Goal: Task Accomplishment & Management: Manage account settings

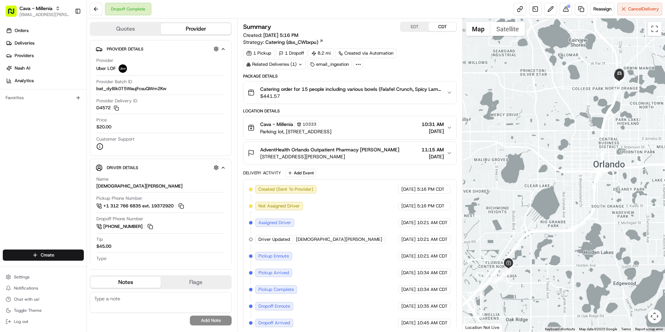
click at [425, 92] on span "$441.57" at bounding box center [350, 95] width 181 height 7
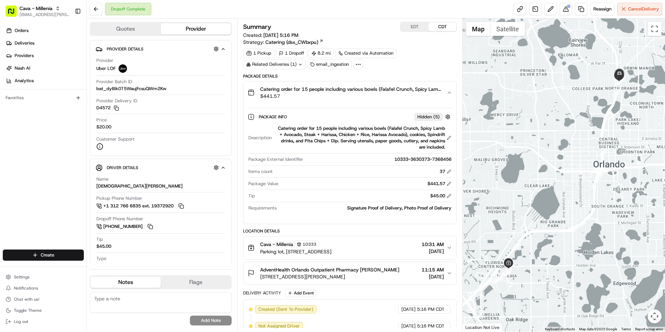
click at [425, 93] on span "$441.57" at bounding box center [350, 95] width 181 height 7
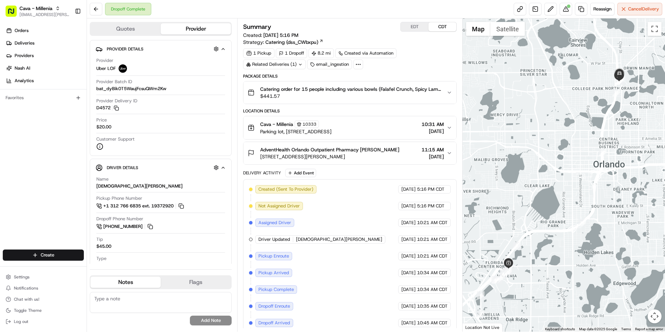
click at [403, 96] on span "$441.57" at bounding box center [350, 95] width 181 height 7
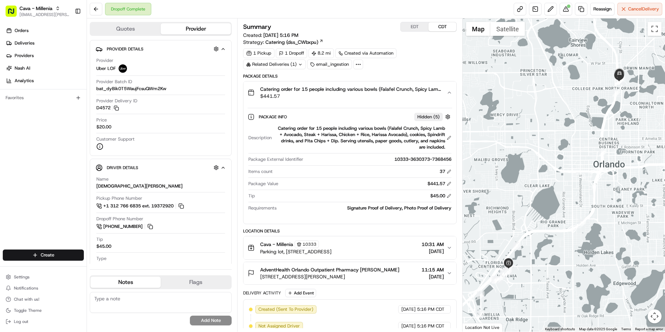
click at [403, 96] on span "$441.57" at bounding box center [350, 95] width 181 height 7
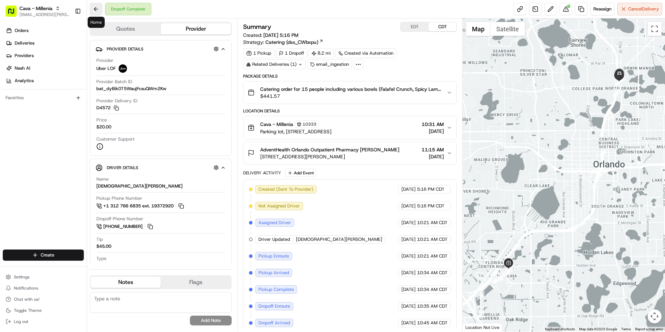
click at [99, 13] on button at bounding box center [96, 9] width 13 height 13
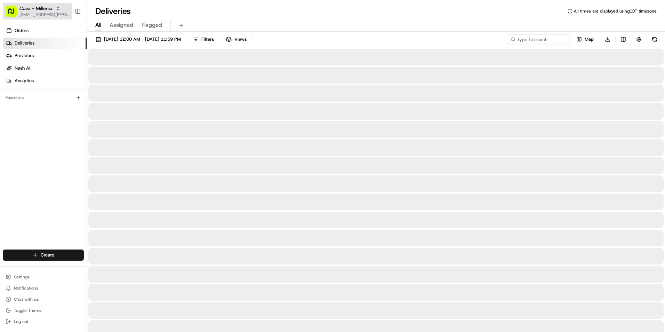
click at [47, 15] on span "[EMAIL_ADDRESS][PERSON_NAME][DOMAIN_NAME]" at bounding box center [44, 15] width 50 height 6
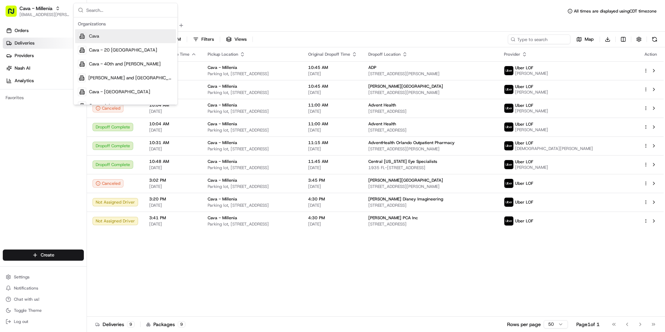
click at [107, 8] on input "text" at bounding box center [129, 10] width 87 height 14
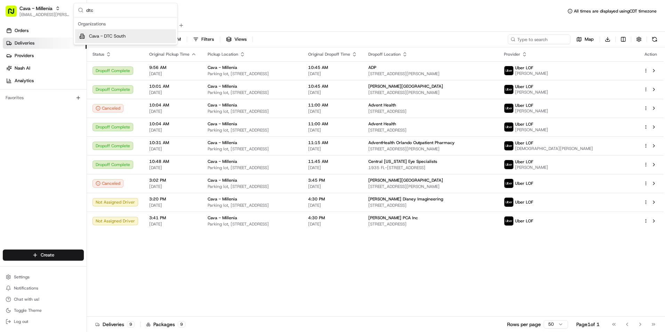
type input "dtc"
click at [141, 36] on div "Cava - DTC South" at bounding box center [125, 36] width 101 height 14
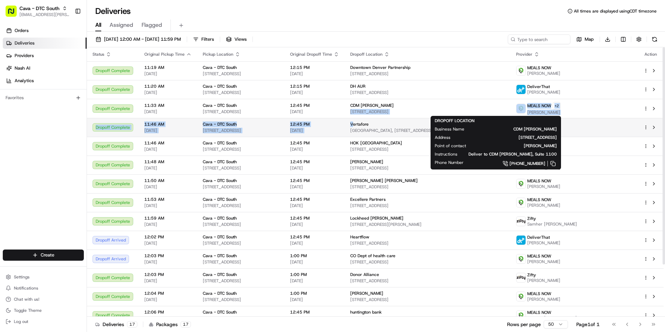
click at [412, 123] on tbody "Dropoff Complete 11:19 AM 08/20/2025 Cava - DTC South 8507 E Arapahoe Rd, Green…" at bounding box center [375, 221] width 576 height 320
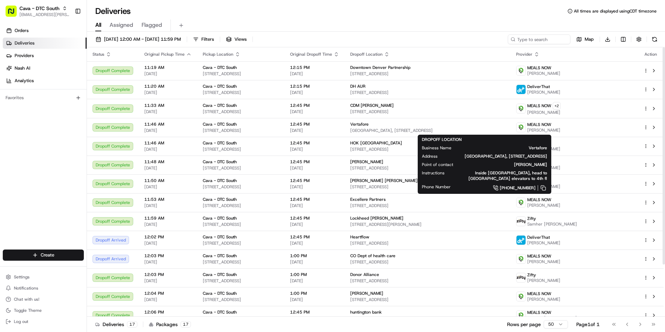
drag, startPoint x: 412, startPoint y: 123, endPoint x: 378, endPoint y: 42, distance: 87.4
click at [375, 31] on div "All Assigned Flagged" at bounding box center [376, 25] width 578 height 12
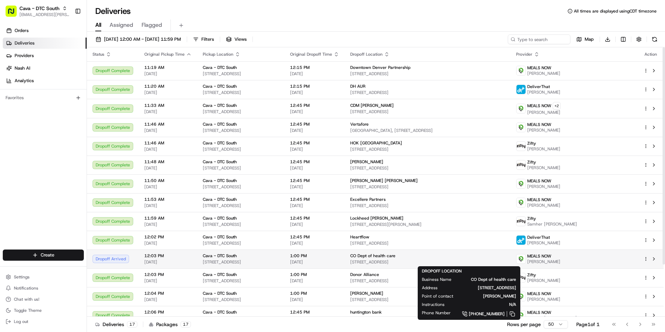
click at [395, 257] on span "CO Dept of health care" at bounding box center [372, 256] width 45 height 6
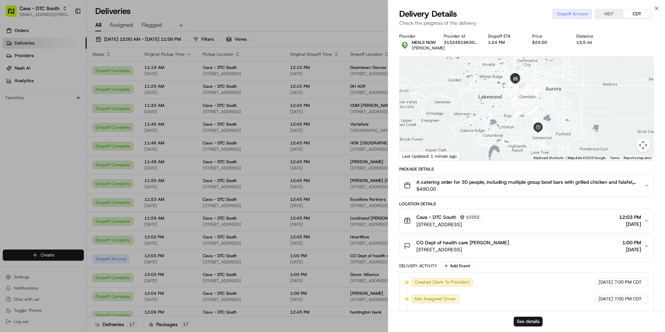
click at [577, 116] on div at bounding box center [526, 109] width 254 height 104
click at [517, 324] on button "See details" at bounding box center [527, 321] width 29 height 10
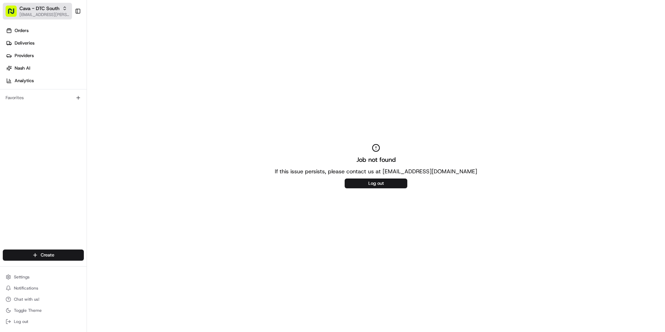
click at [56, 13] on span "[EMAIL_ADDRESS][PERSON_NAME][DOMAIN_NAME]" at bounding box center [44, 15] width 50 height 6
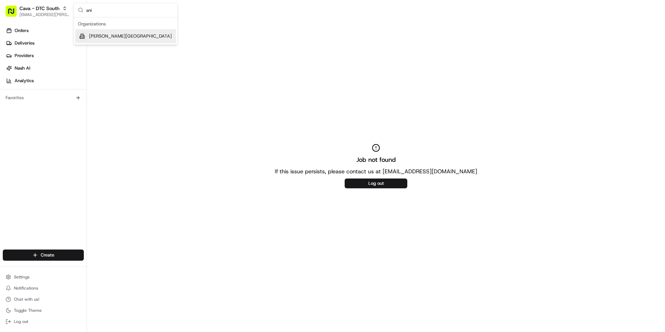
type input "sni"
click at [125, 33] on span "Cava - Snider Plaza" at bounding box center [130, 36] width 83 height 6
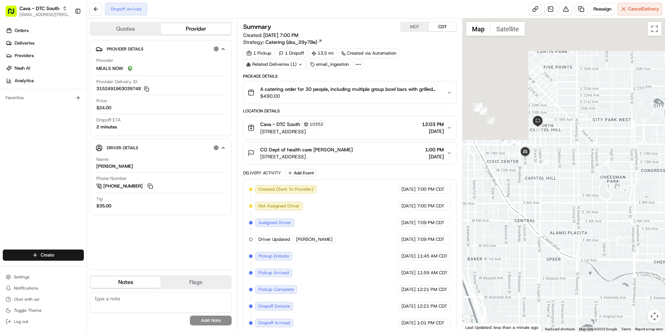
drag, startPoint x: 508, startPoint y: 72, endPoint x: 533, endPoint y: 276, distance: 205.5
click at [529, 276] on div at bounding box center [563, 174] width 202 height 313
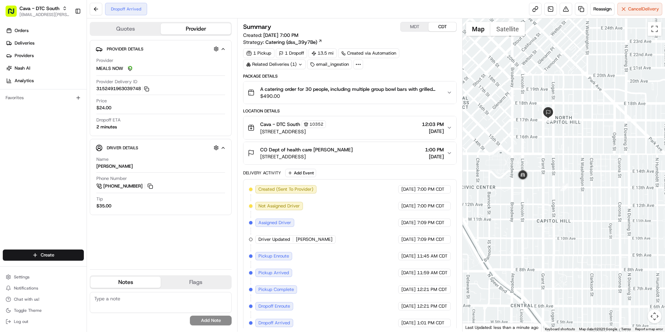
drag, startPoint x: 538, startPoint y: 169, endPoint x: 529, endPoint y: 243, distance: 74.8
click at [529, 243] on div at bounding box center [563, 174] width 202 height 313
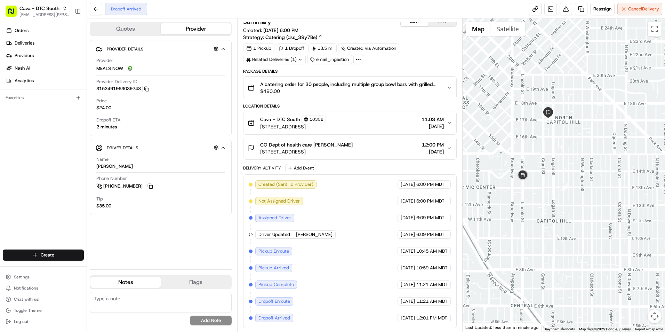
click at [415, 25] on button "MDT" at bounding box center [414, 21] width 28 height 9
click at [440, 23] on button "CDT" at bounding box center [442, 21] width 28 height 9
click at [370, 155] on button "CO Dept of health care Suzanne Kramb 303 E 17th Ave 11th floor, Denver, CO 8020…" at bounding box center [349, 148] width 213 height 22
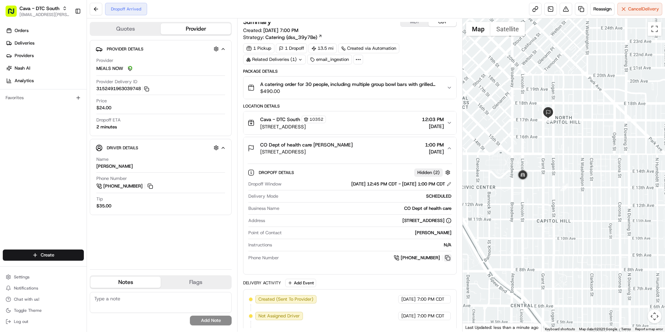
click at [448, 257] on button at bounding box center [448, 258] width 8 height 8
click at [449, 259] on button at bounding box center [448, 258] width 8 height 8
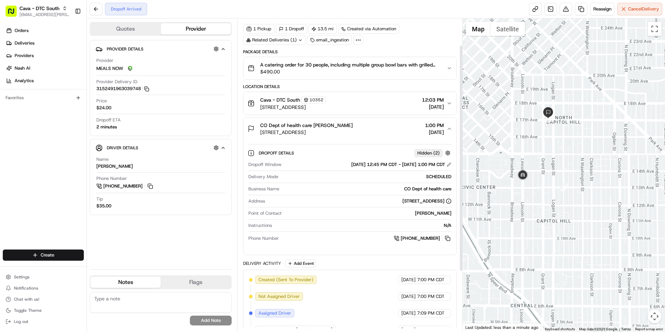
scroll to position [40, 0]
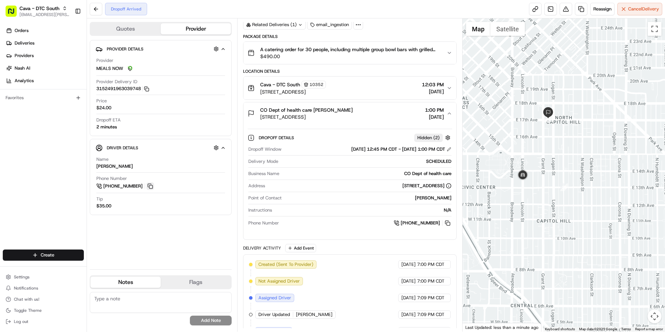
click at [148, 187] on button at bounding box center [150, 186] width 8 height 8
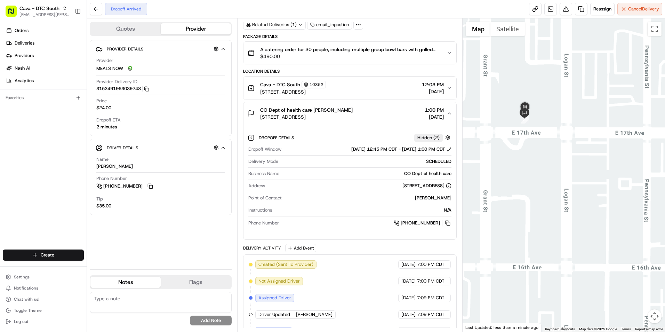
drag, startPoint x: 551, startPoint y: 132, endPoint x: 573, endPoint y: 164, distance: 39.0
click at [573, 164] on div at bounding box center [563, 174] width 202 height 313
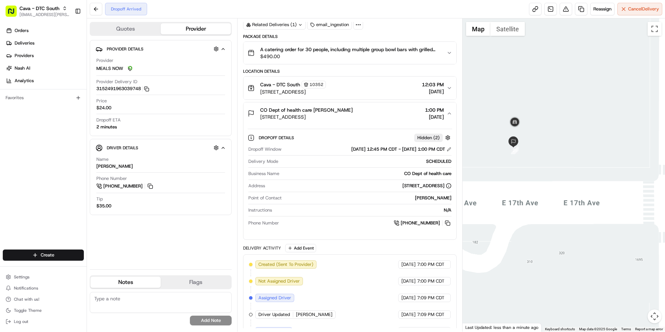
drag, startPoint x: 530, startPoint y: 123, endPoint x: 608, endPoint y: 196, distance: 106.7
click at [608, 196] on div at bounding box center [563, 174] width 202 height 313
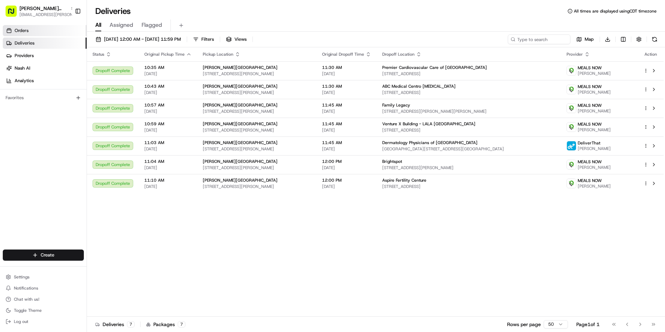
click at [40, 30] on link "Orders" at bounding box center [45, 30] width 84 height 11
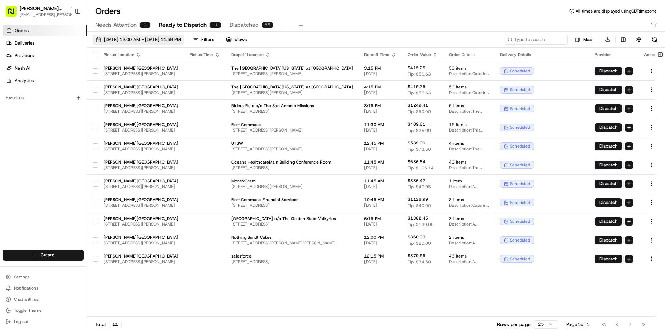
click at [181, 39] on span "[DATE] 12:00 AM - [DATE] 11:59 PM" at bounding box center [142, 39] width 77 height 6
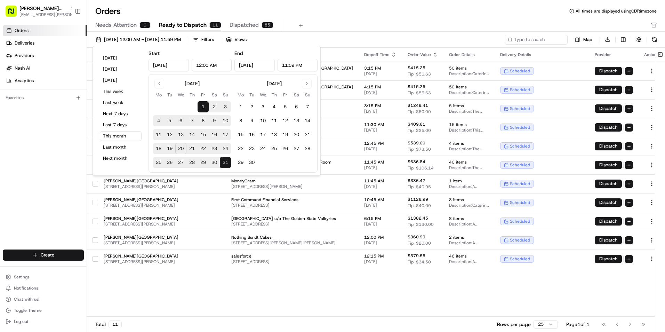
click at [190, 149] on button "21" at bounding box center [191, 148] width 11 height 11
type input "Aug 21, 2025"
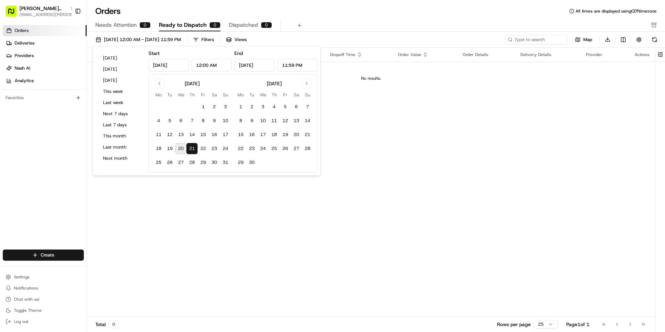
click at [348, 21] on div "Needs Attention 0 Ready to Dispatch 0 Dispatched 0" at bounding box center [370, 25] width 551 height 12
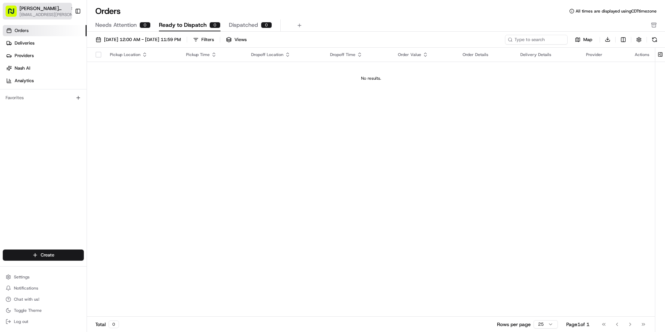
click at [48, 13] on span "[EMAIL_ADDRESS][PERSON_NAME][DOMAIN_NAME]" at bounding box center [47, 15] width 56 height 6
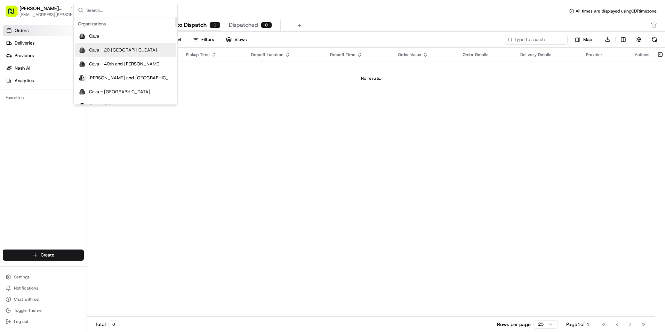
click at [204, 112] on div "Pickup Location Pickup Time Dropoff Location Dropoff Time Order Value Order Det…" at bounding box center [371, 182] width 568 height 269
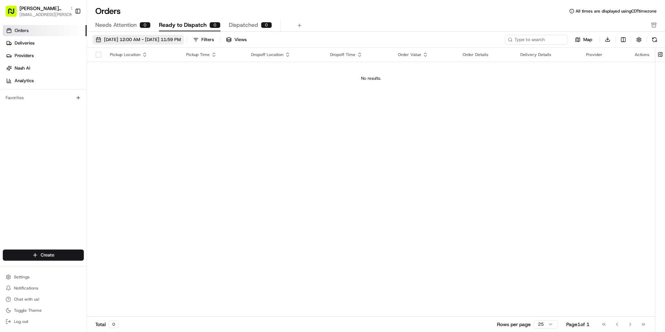
click at [162, 39] on span "08/21/2025 12:00 AM - 08/21/2025 11:59 PM" at bounding box center [142, 39] width 77 height 6
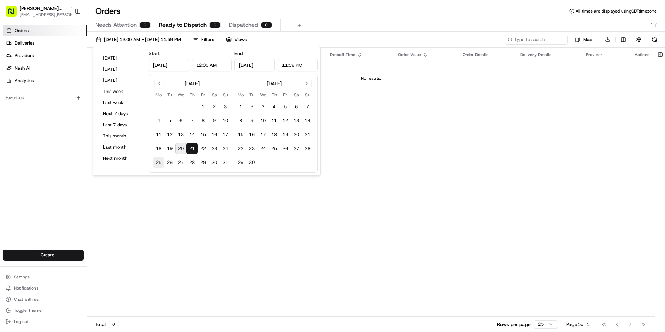
click at [160, 165] on button "25" at bounding box center [158, 162] width 11 height 11
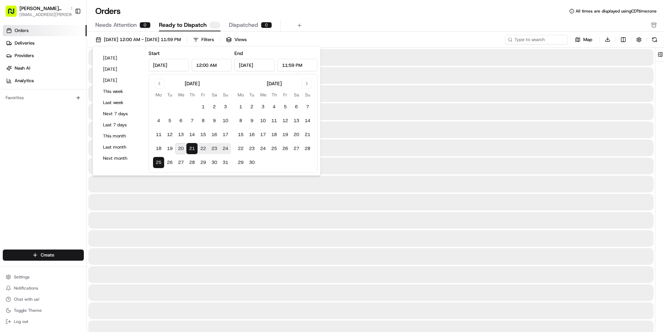
type input "Aug 25, 2025"
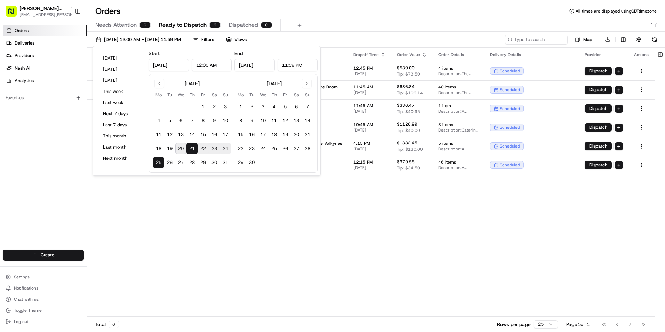
click at [308, 11] on div "Orders All times are displayed using CDT timezone" at bounding box center [376, 11] width 578 height 11
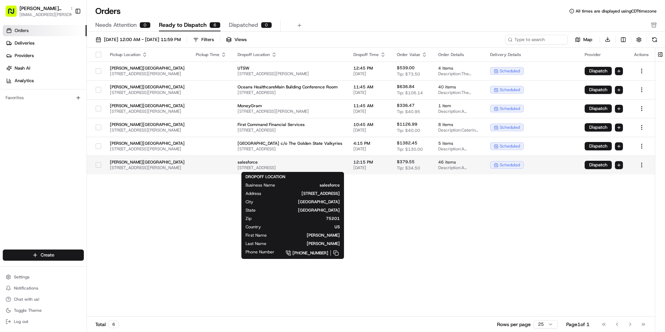
click at [316, 162] on span "salesforce" at bounding box center [289, 162] width 105 height 6
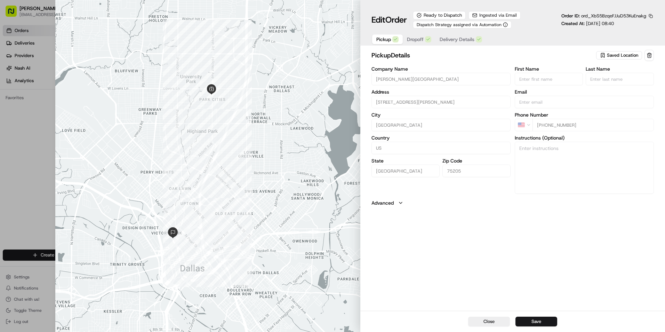
click at [422, 41] on span "Dropoff" at bounding box center [415, 39] width 17 height 7
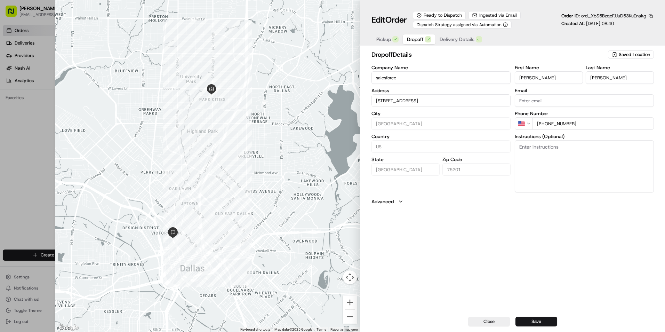
click at [542, 146] on textarea "Instructions (Optional)" at bounding box center [583, 166] width 139 height 52
paste textarea "1700 Ashland St Floor 15 Dallas, TX 75202Instructions: The address will lead yo…"
type input "2300 N Field StDallas, TX 75201"
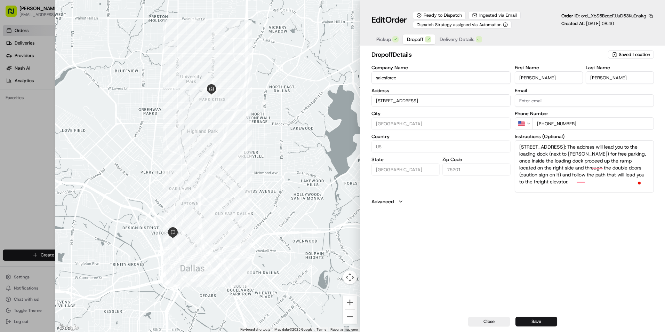
scroll to position [10, 0]
type textarea "1700 Ashland St Floor 15 Dallas, TX 75202Instructions: The address will lead yo…"
click at [546, 325] on button "Save" at bounding box center [536, 321] width 42 height 10
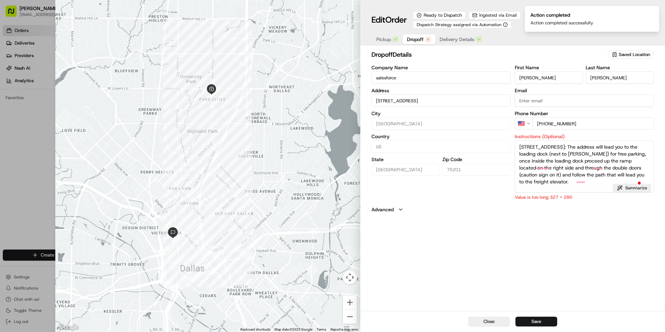
type input "2300 N Field StDallas, TX 75201"
click at [556, 160] on textarea "1700 Ashland St Floor 15 Dallas, TX 75202Instructions: The address will lead yo…" at bounding box center [583, 166] width 139 height 52
click at [520, 161] on textarea "1700 Ashland St Floor 15 Dallas, TX 75202Instructions: The address will lead yo…" at bounding box center [583, 166] width 139 height 52
click at [518, 152] on textarea "1700 Ashland St Floor 15 Dallas, TX 75202Instructions: The address will lead yo…" at bounding box center [583, 166] width 139 height 52
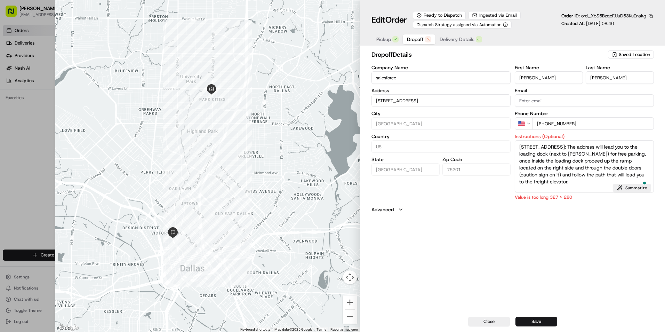
click at [616, 146] on textarea "1700 Ashland St Floor 15 Dallas, TX 75202Instructions: The address will lead yo…" at bounding box center [583, 166] width 139 height 52
type textarea "1700 Ashland St Floor 15 Dallas, TX 75202 Instructions: The address will lead y…"
click at [534, 322] on button "Save" at bounding box center [536, 321] width 42 height 10
click at [540, 324] on button "Save" at bounding box center [536, 321] width 42 height 10
type input "2300 N Field StDallas, TX 75201"
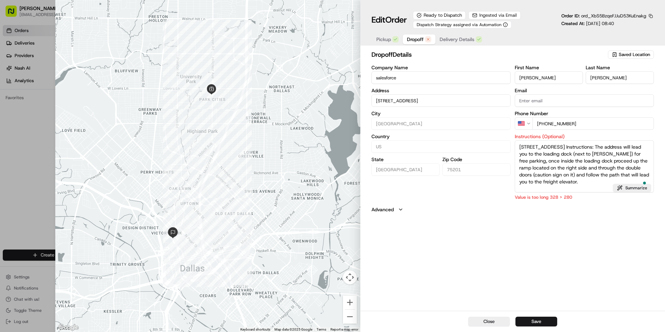
drag, startPoint x: 618, startPoint y: 147, endPoint x: 582, endPoint y: 155, distance: 37.0
click at [582, 155] on textarea "1700 Ashland St Floor 15 Dallas, TX 75202 Instructions: The address will lead y…" at bounding box center [583, 166] width 139 height 52
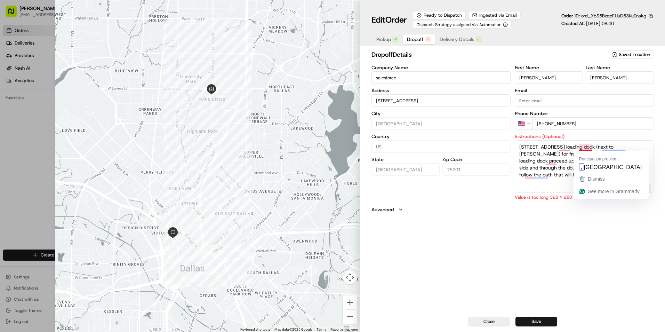
drag, startPoint x: 616, startPoint y: 147, endPoint x: 579, endPoint y: 149, distance: 37.3
click at [579, 149] on textarea "1700 Ashland St Floor 15 Dallas, TX 75202the loading dock (next to Tom Thumb) f…" at bounding box center [583, 166] width 139 height 52
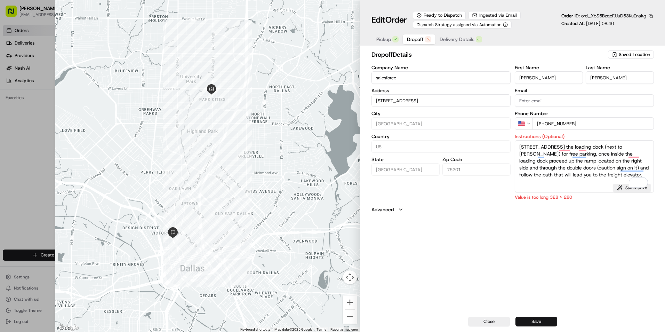
type textarea "1700 Ashland St Floor 15 the loading dock (next to Tom Thumb) for free parking,…"
click at [543, 322] on button "Save" at bounding box center [536, 321] width 42 height 10
type input "2300 N Field StDallas, TX 75201"
type input "+1"
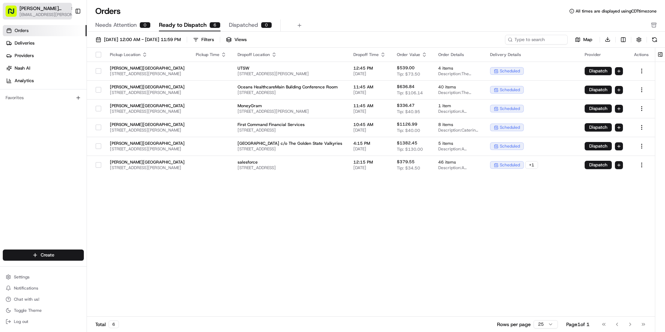
click at [46, 8] on span "Cava - Snider Plaza" at bounding box center [43, 8] width 48 height 7
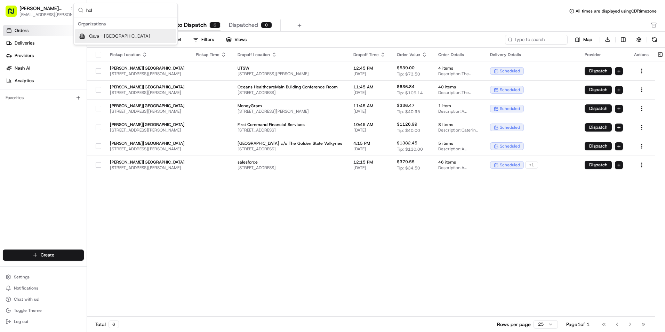
type input "hol"
click at [114, 38] on span "Cava - [GEOGRAPHIC_DATA]" at bounding box center [119, 36] width 61 height 6
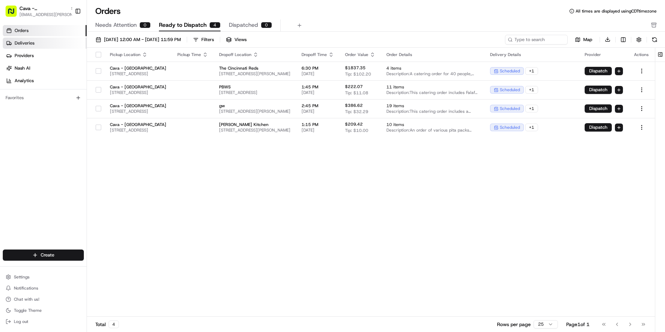
click at [51, 45] on link "Deliveries" at bounding box center [45, 43] width 84 height 11
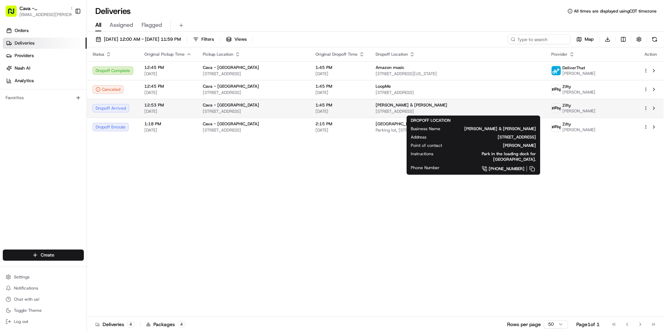
click at [388, 104] on span "[PERSON_NAME] & [PERSON_NAME]" at bounding box center [411, 105] width 72 height 6
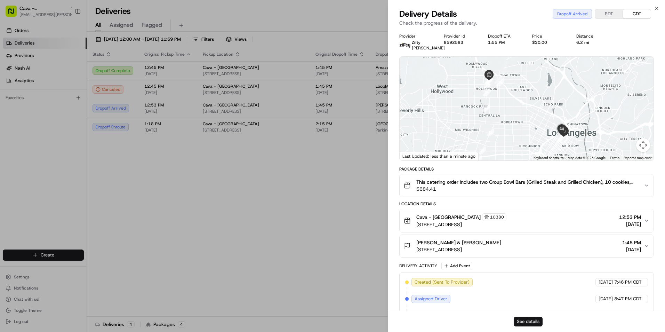
click at [524, 323] on button "See details" at bounding box center [527, 321] width 29 height 10
click at [656, 8] on icon "button" at bounding box center [656, 9] width 6 height 6
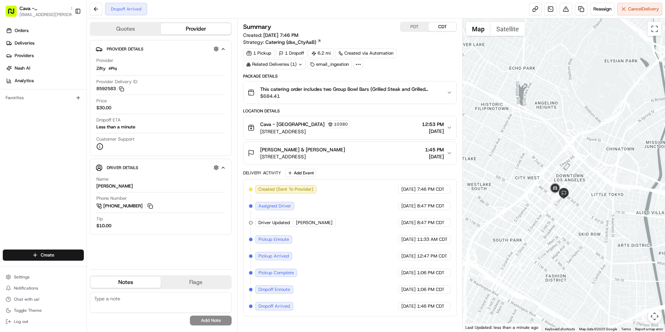
drag, startPoint x: 611, startPoint y: 213, endPoint x: 493, endPoint y: 179, distance: 123.1
click at [493, 179] on div at bounding box center [563, 174] width 202 height 313
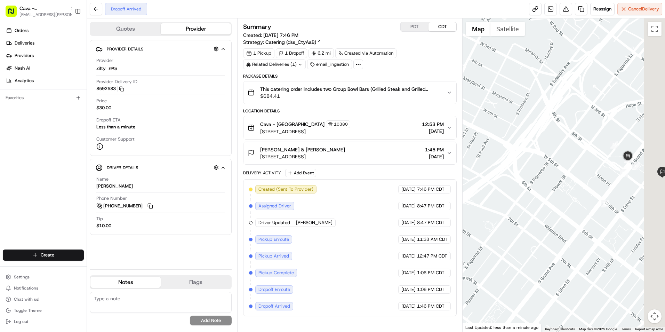
drag, startPoint x: 557, startPoint y: 181, endPoint x: 517, endPoint y: 206, distance: 47.5
click at [517, 206] on div at bounding box center [563, 174] width 202 height 313
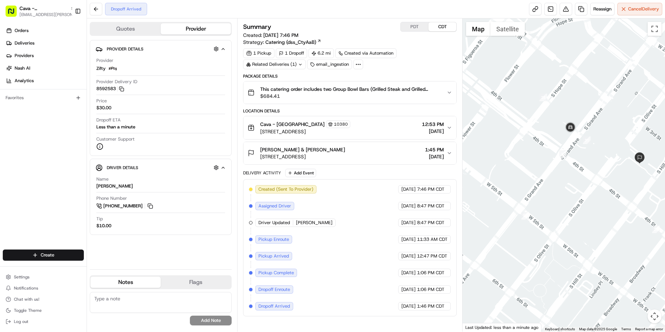
drag, startPoint x: 583, startPoint y: 202, endPoint x: 484, endPoint y: 187, distance: 100.5
click at [484, 187] on div at bounding box center [563, 174] width 202 height 313
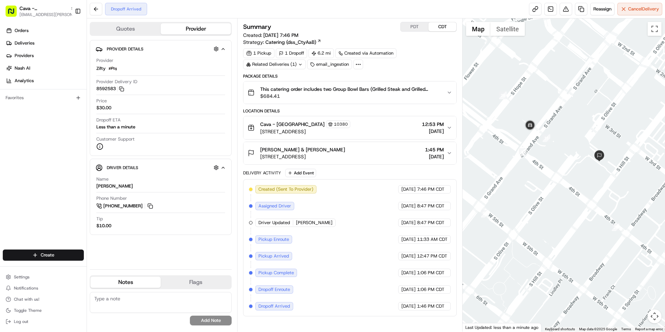
drag, startPoint x: 580, startPoint y: 172, endPoint x: 549, endPoint y: 174, distance: 31.0
click at [549, 174] on div at bounding box center [563, 174] width 202 height 313
click at [402, 160] on div "[PERSON_NAME] & [PERSON_NAME] [STREET_ADDRESS] 1:45 PM [DATE]" at bounding box center [346, 153] width 199 height 14
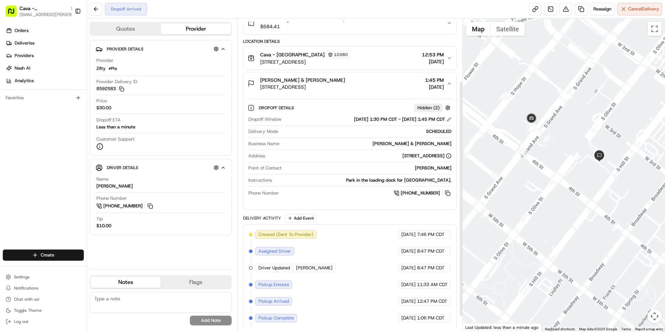
scroll to position [103, 0]
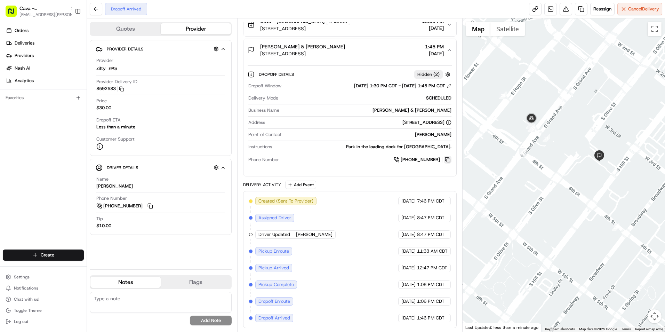
click at [447, 161] on button at bounding box center [448, 160] width 8 height 8
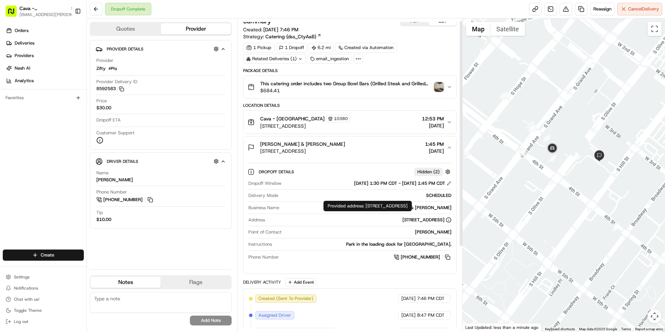
scroll to position [0, 0]
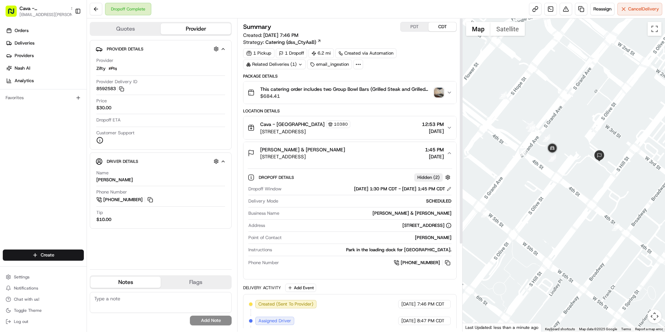
click at [436, 95] on img "button" at bounding box center [439, 93] width 10 height 10
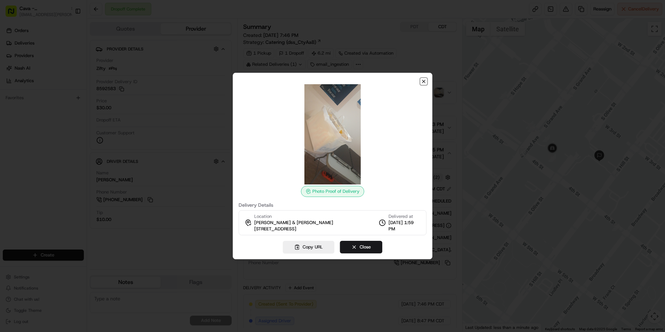
click at [421, 80] on icon "button" at bounding box center [424, 82] width 6 height 6
